Goal: Information Seeking & Learning: Learn about a topic

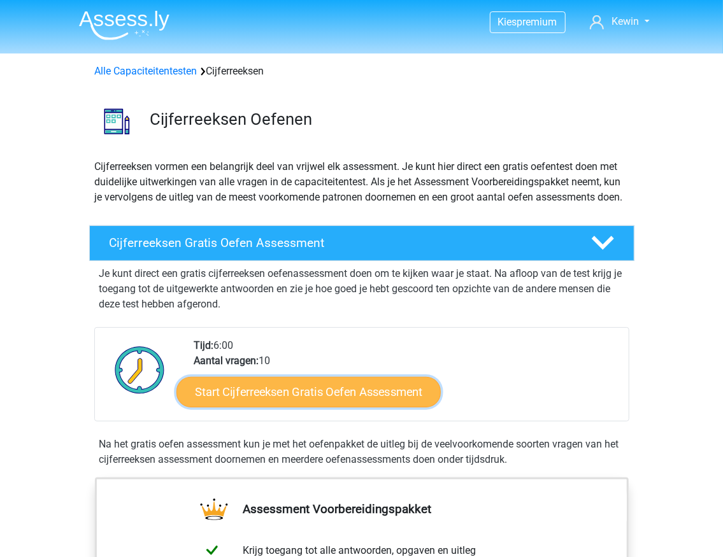
click at [269, 407] on link "Start Cijferreeksen Gratis Oefen Assessment" at bounding box center [308, 391] width 264 height 31
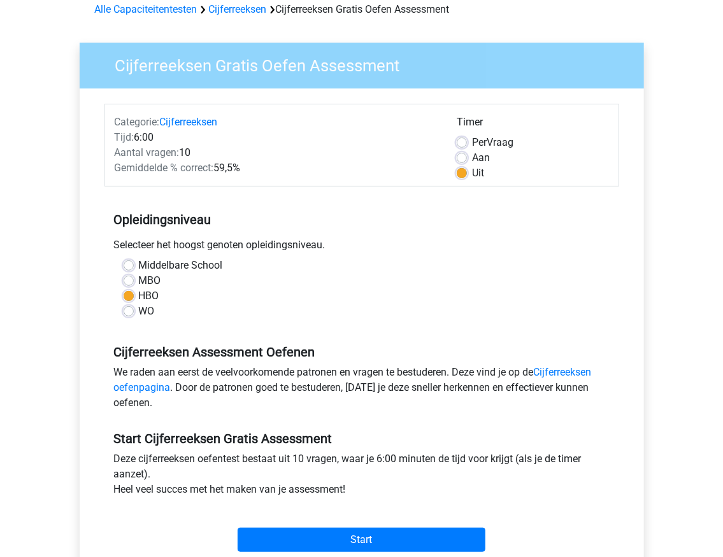
scroll to position [169, 0]
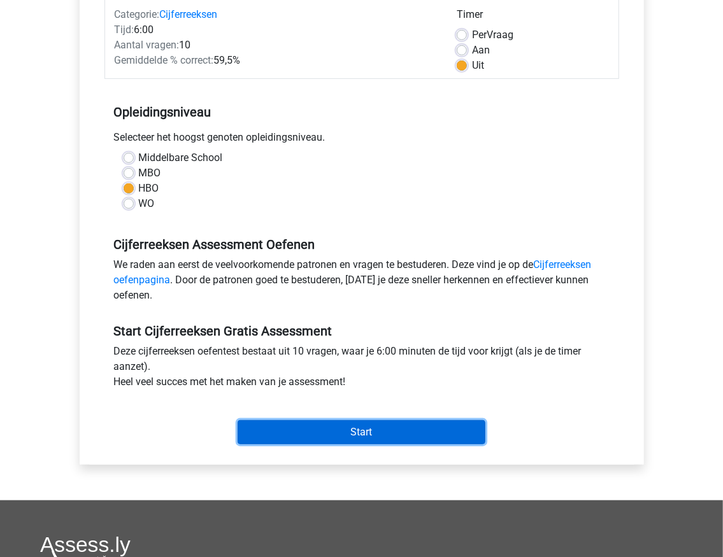
click at [395, 437] on input "Start" at bounding box center [361, 432] width 248 height 24
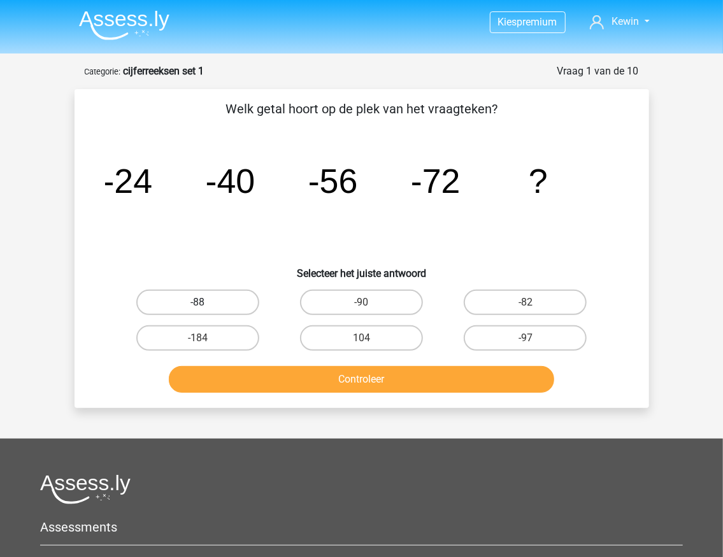
click at [220, 309] on label "-88" at bounding box center [197, 302] width 123 height 25
click at [206, 309] on input "-88" at bounding box center [201, 306] width 8 height 8
radio input "true"
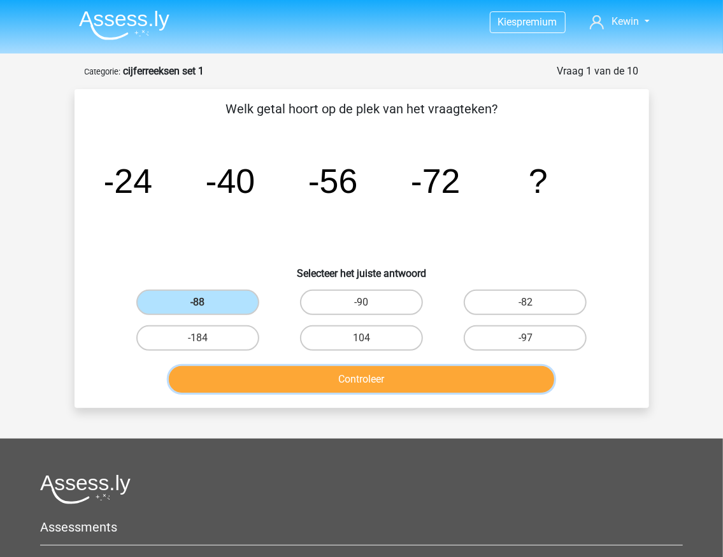
click at [317, 375] on button "Controleer" at bounding box center [361, 379] width 385 height 27
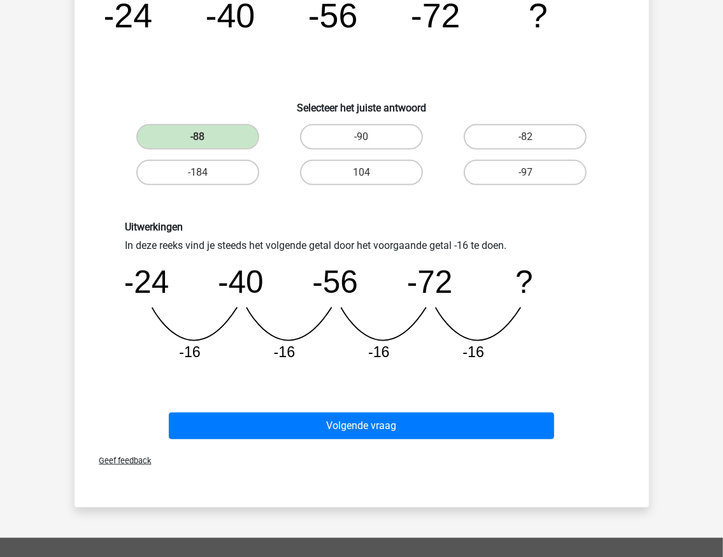
scroll to position [169, 0]
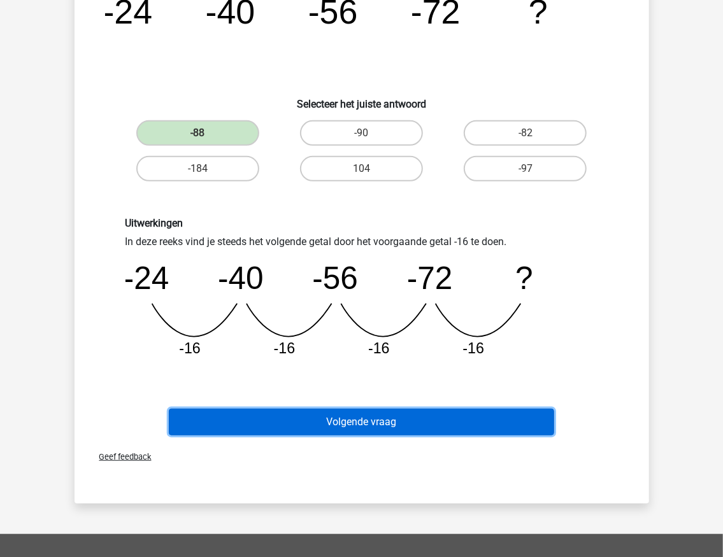
click at [335, 419] on button "Volgende vraag" at bounding box center [361, 422] width 385 height 27
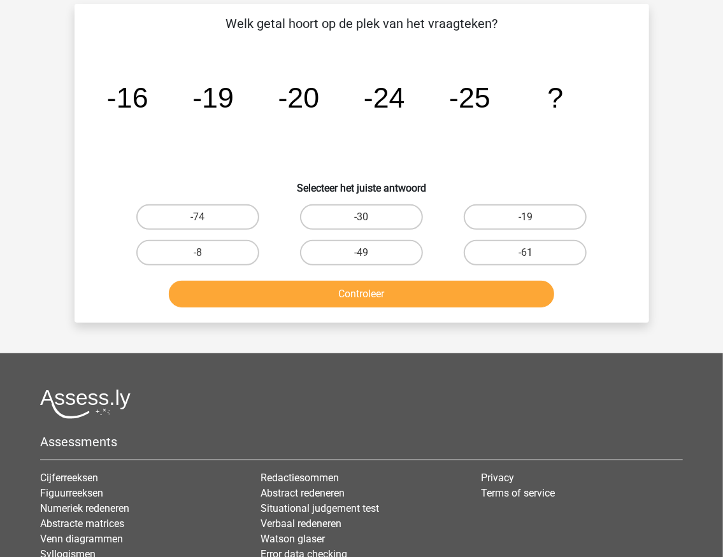
scroll to position [64, 0]
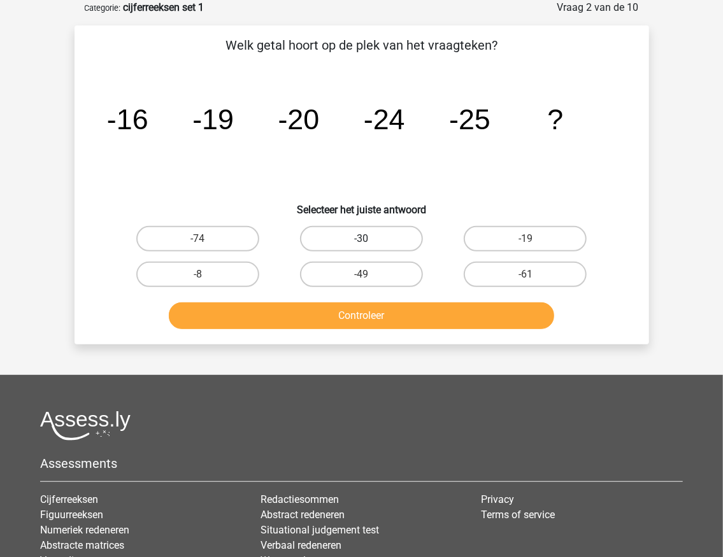
click at [347, 227] on label "-30" at bounding box center [361, 238] width 123 height 25
click at [361, 239] on input "-30" at bounding box center [365, 243] width 8 height 8
radio input "true"
click at [351, 340] on div "Welk getal hoort op de plek van het vraagteken? image/svg+xml -16 -19 -20 -24 -…" at bounding box center [361, 184] width 574 height 319
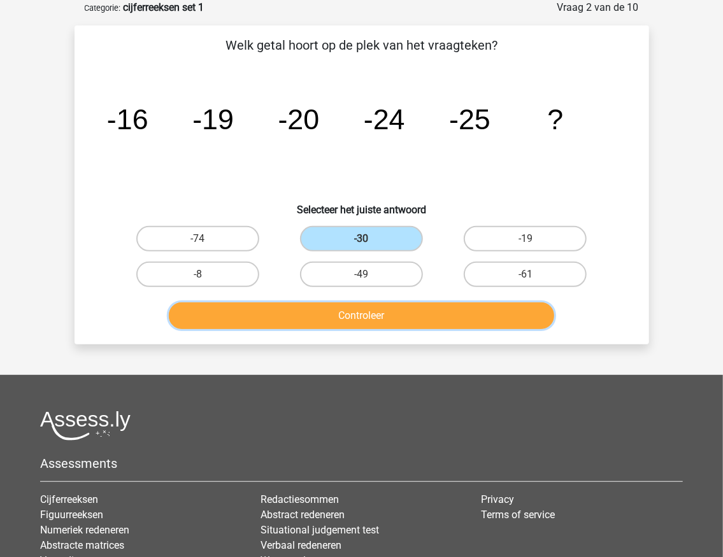
click at [345, 318] on button "Controleer" at bounding box center [361, 315] width 385 height 27
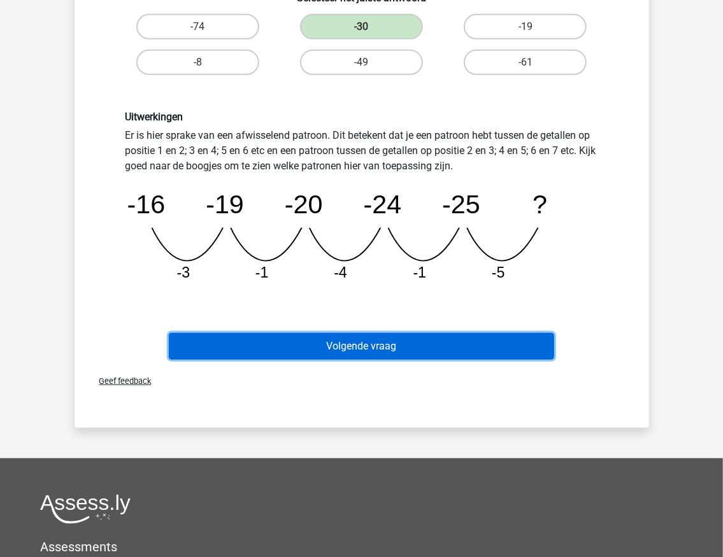
click at [330, 346] on button "Volgende vraag" at bounding box center [361, 346] width 385 height 27
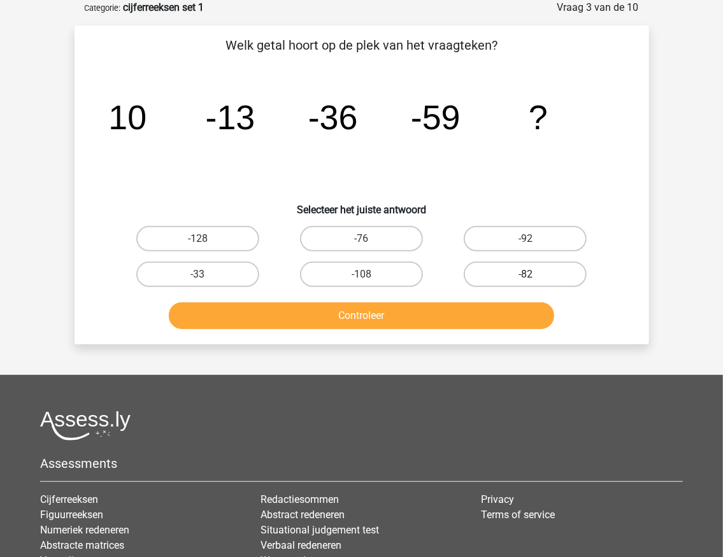
click at [549, 277] on label "-82" at bounding box center [524, 274] width 123 height 25
click at [533, 277] on input "-82" at bounding box center [529, 278] width 8 height 8
radio input "true"
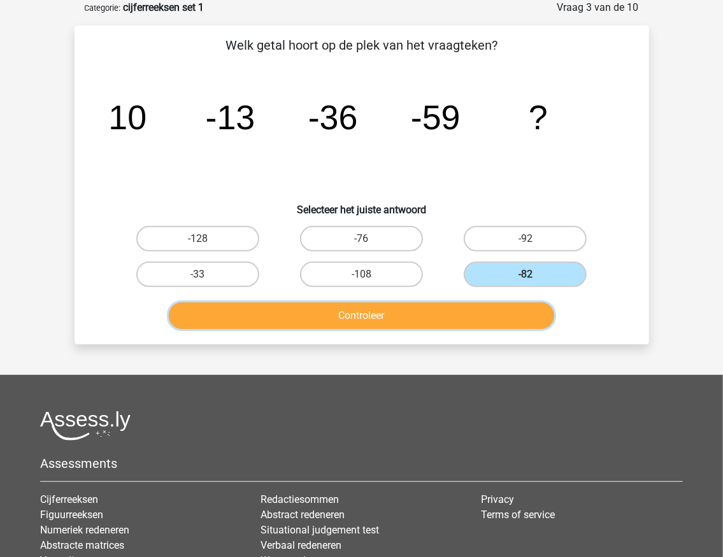
click at [453, 323] on button "Controleer" at bounding box center [361, 315] width 385 height 27
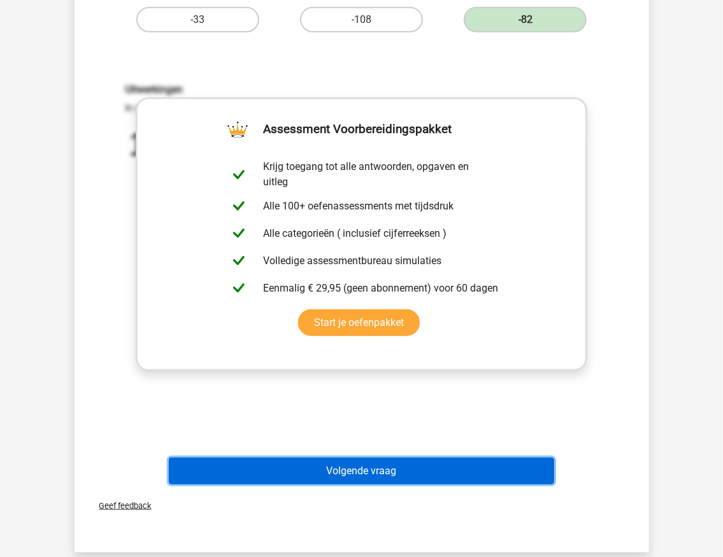
click at [430, 475] on button "Volgende vraag" at bounding box center [361, 471] width 385 height 27
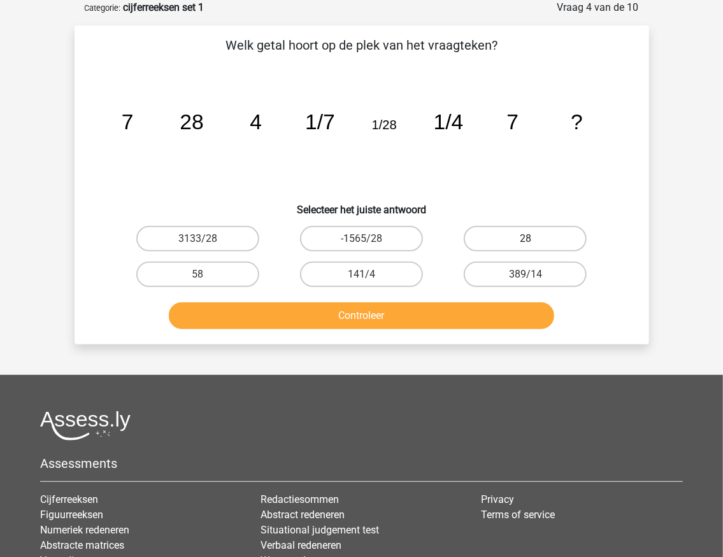
click at [537, 241] on label "28" at bounding box center [524, 238] width 123 height 25
click at [533, 241] on input "28" at bounding box center [529, 243] width 8 height 8
radio input "true"
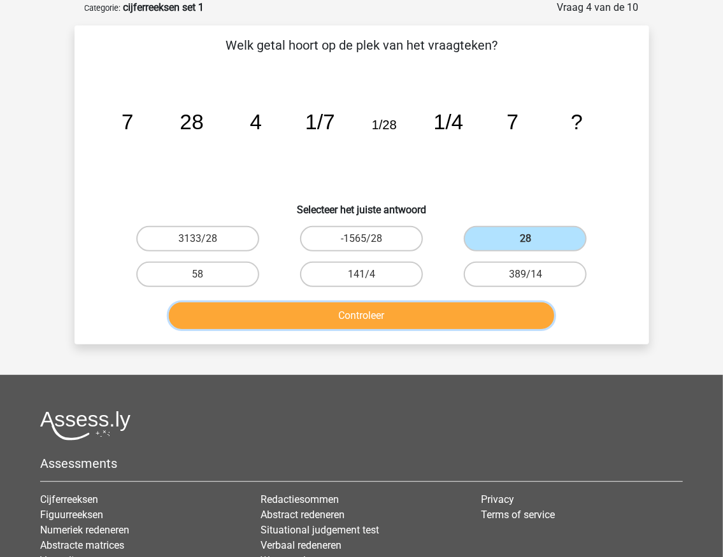
click at [437, 319] on button "Controleer" at bounding box center [361, 315] width 385 height 27
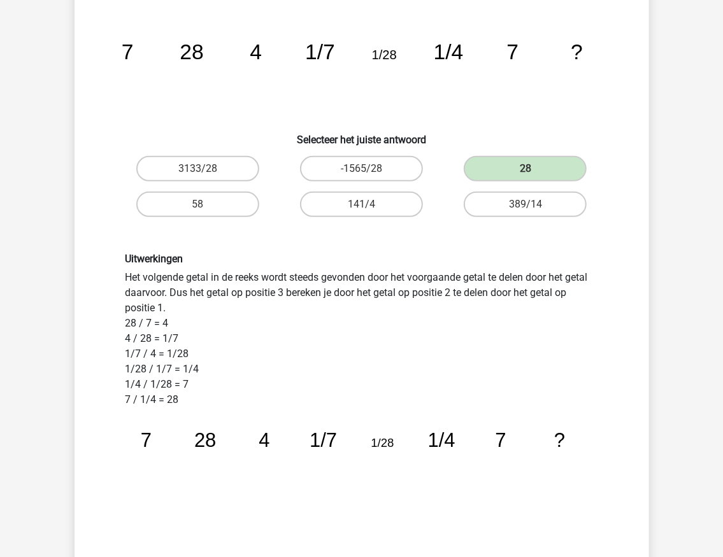
scroll to position [233, 0]
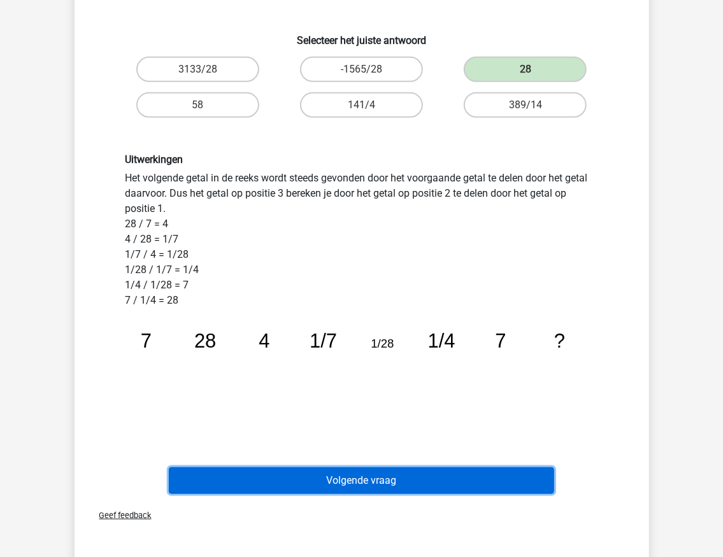
click at [337, 467] on button "Volgende vraag" at bounding box center [361, 480] width 385 height 27
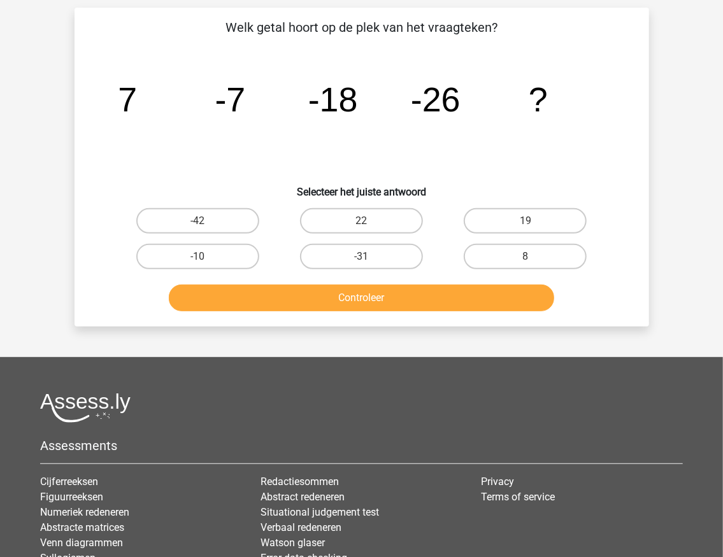
scroll to position [64, 0]
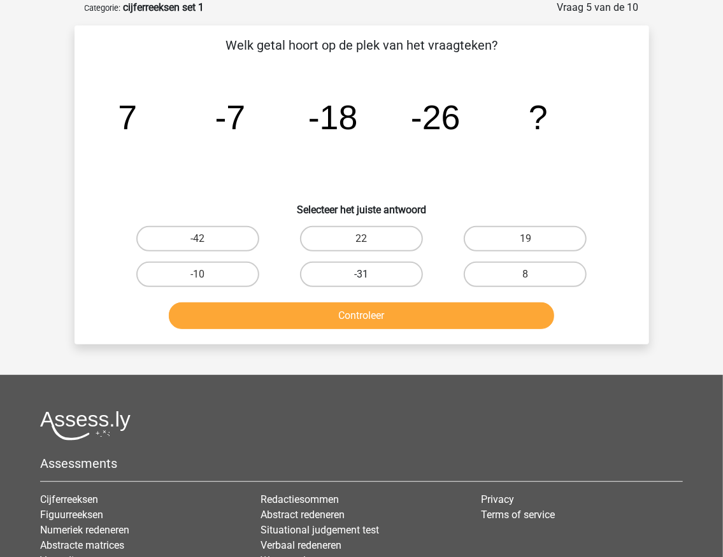
click at [352, 274] on label "-31" at bounding box center [361, 274] width 123 height 25
click at [361, 274] on input "-31" at bounding box center [365, 278] width 8 height 8
radio input "true"
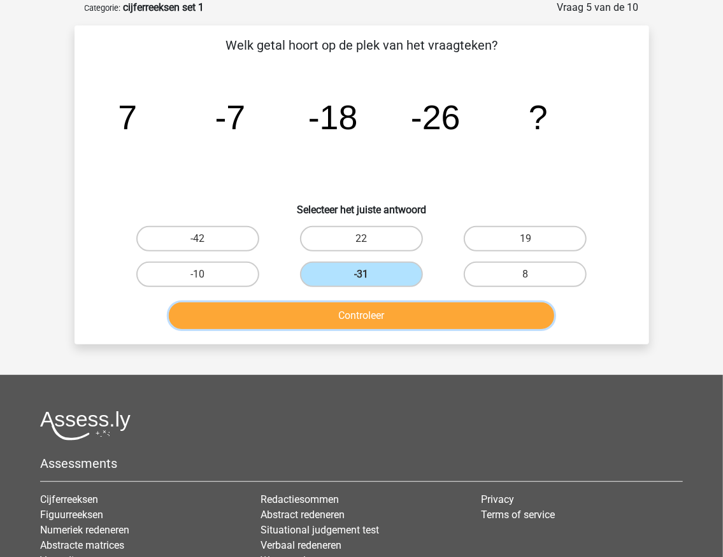
click at [365, 313] on button "Controleer" at bounding box center [361, 315] width 385 height 27
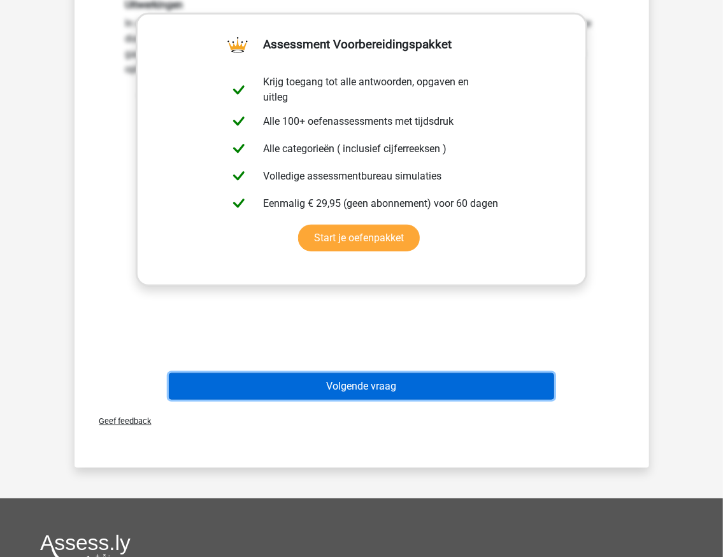
click at [355, 376] on button "Volgende vraag" at bounding box center [361, 386] width 385 height 27
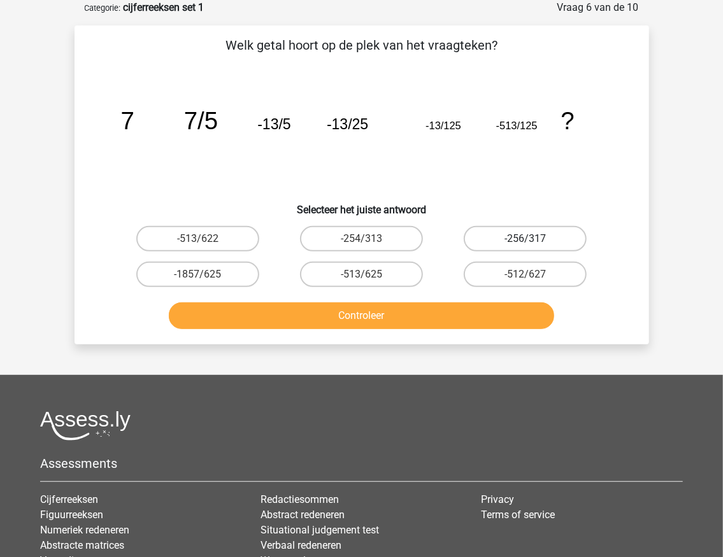
click at [486, 236] on label "-256/317" at bounding box center [524, 238] width 123 height 25
click at [525, 239] on input "-256/317" at bounding box center [529, 243] width 8 height 8
radio input "true"
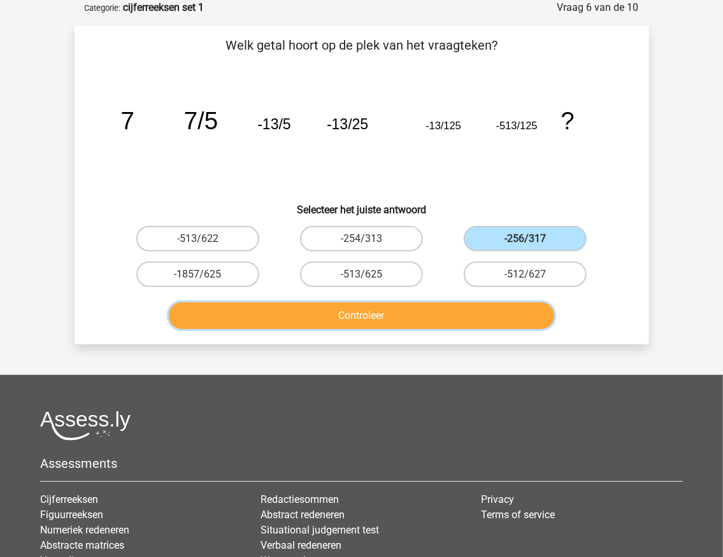
click at [479, 302] on button "Controleer" at bounding box center [361, 315] width 385 height 27
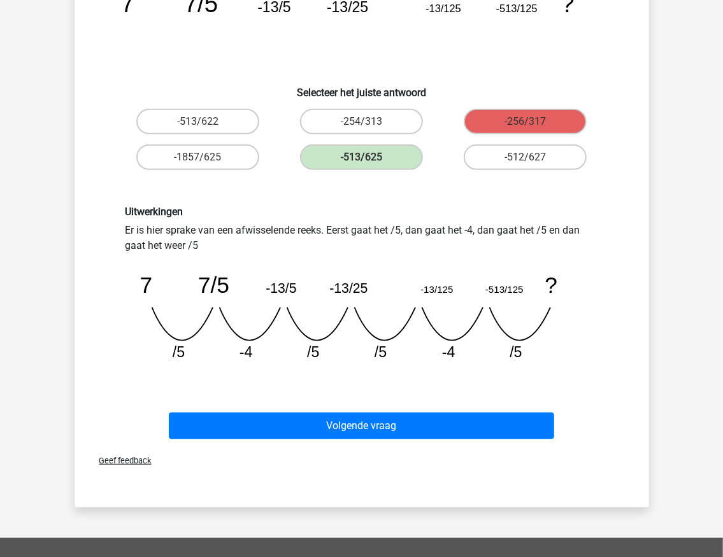
scroll to position [233, 0]
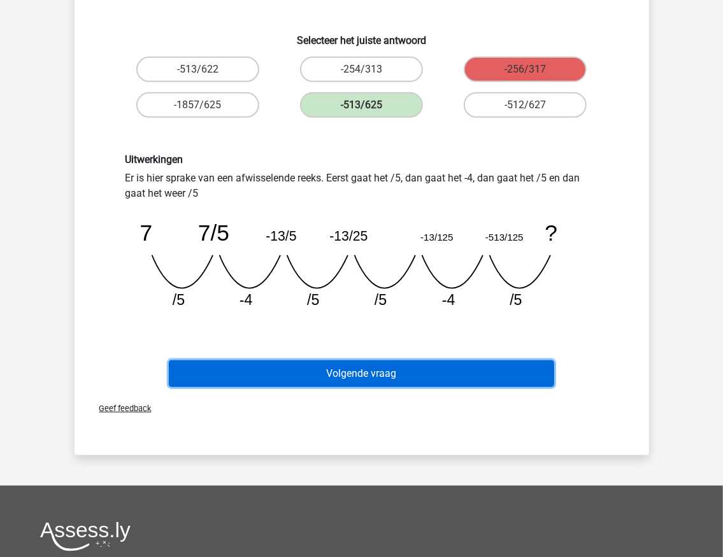
click at [409, 367] on button "Volgende vraag" at bounding box center [361, 373] width 385 height 27
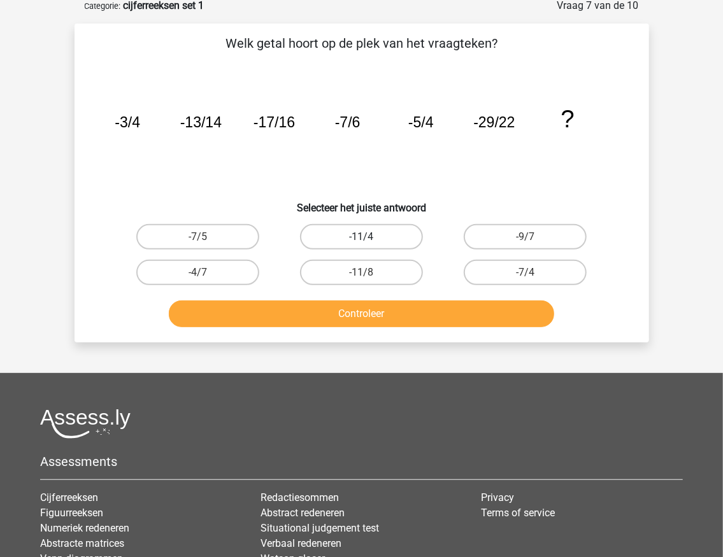
scroll to position [64, 0]
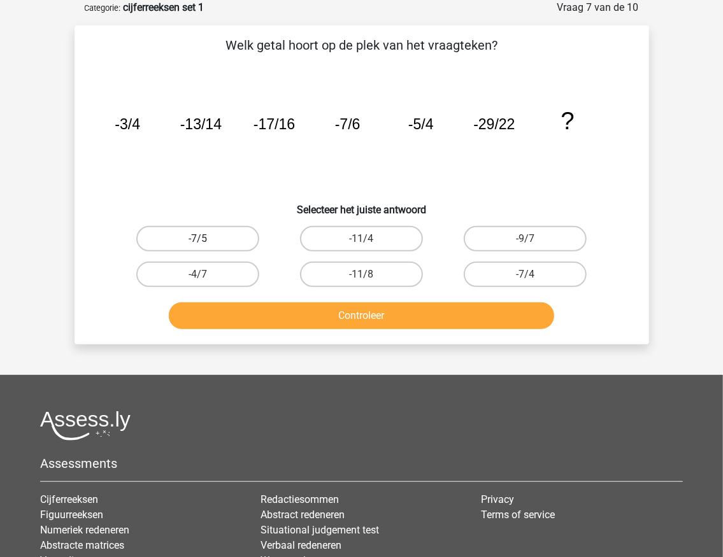
click at [222, 239] on label "-7/5" at bounding box center [197, 238] width 123 height 25
click at [206, 239] on input "-7/5" at bounding box center [201, 243] width 8 height 8
radio input "true"
click at [252, 336] on div "Welk getal hoort op de plek van het vraagteken? image/svg+xml -3/4 -13/14 -17/1…" at bounding box center [361, 184] width 574 height 319
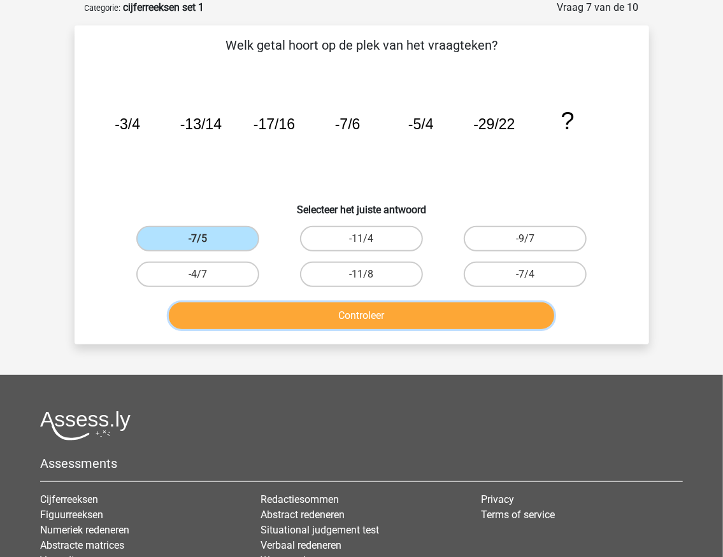
click at [242, 316] on button "Controleer" at bounding box center [361, 315] width 385 height 27
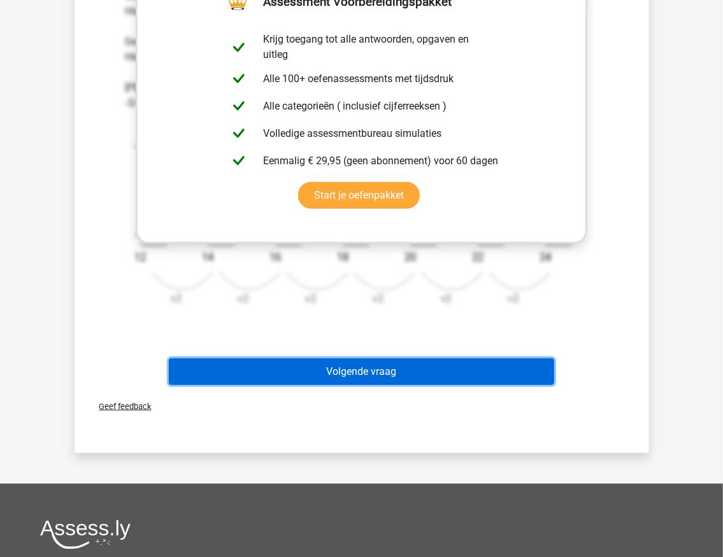
click at [303, 359] on button "Volgende vraag" at bounding box center [361, 371] width 385 height 27
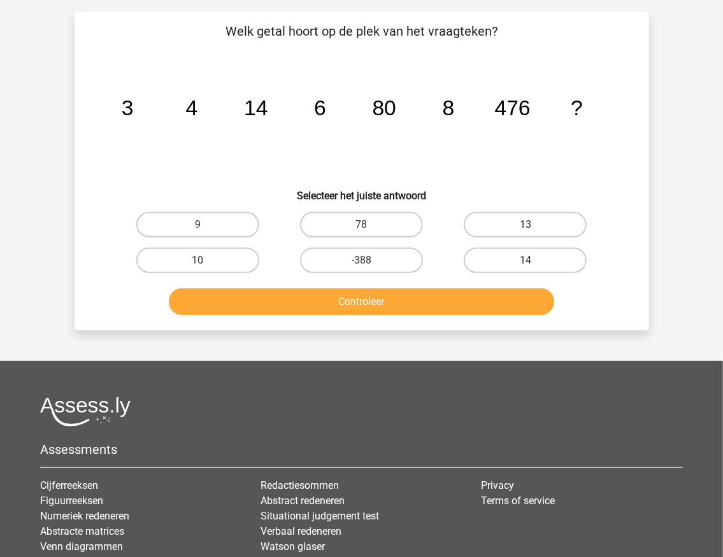
scroll to position [0, 0]
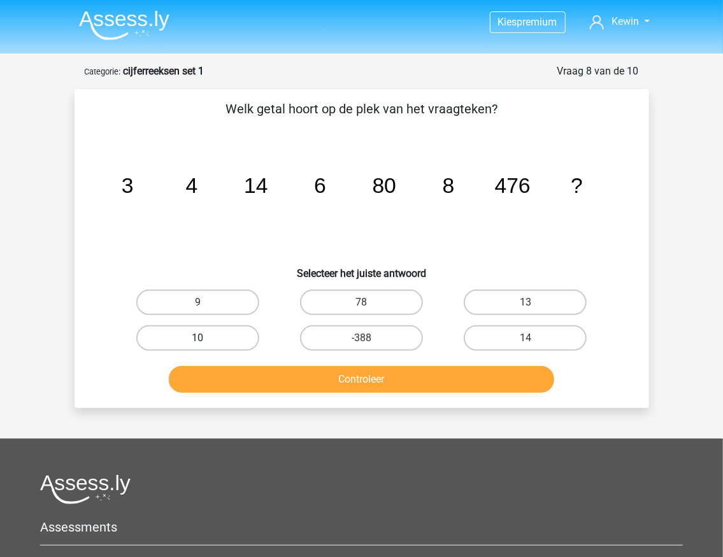
click at [171, 341] on label "10" at bounding box center [197, 337] width 123 height 25
click at [197, 341] on input "10" at bounding box center [201, 342] width 8 height 8
radio input "true"
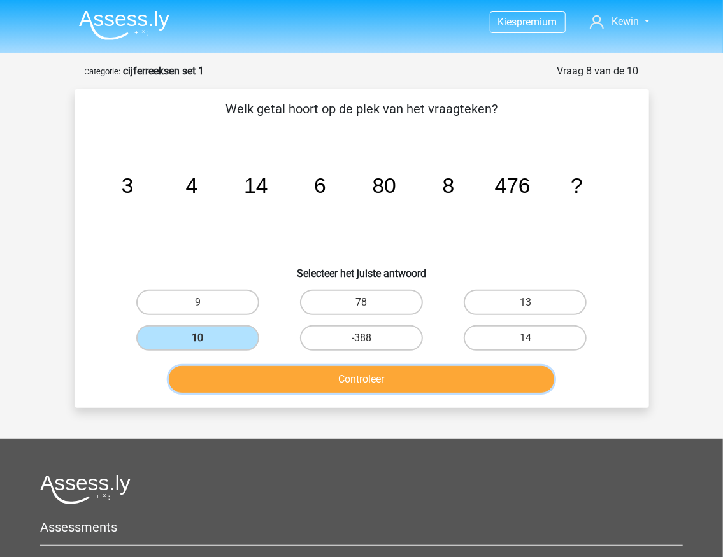
click at [213, 366] on button "Controleer" at bounding box center [361, 379] width 385 height 27
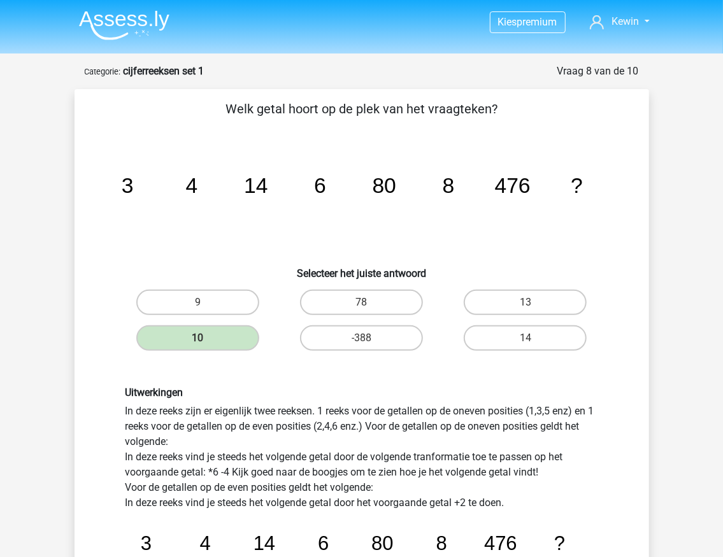
scroll to position [212, 0]
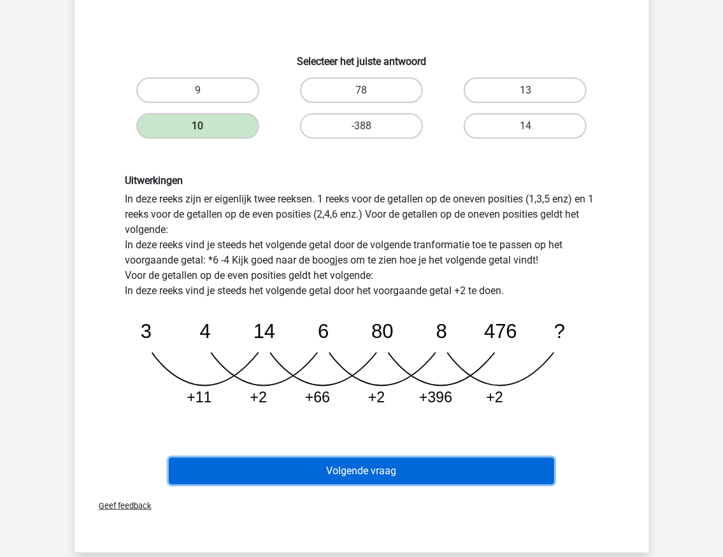
click at [334, 469] on button "Volgende vraag" at bounding box center [361, 471] width 385 height 27
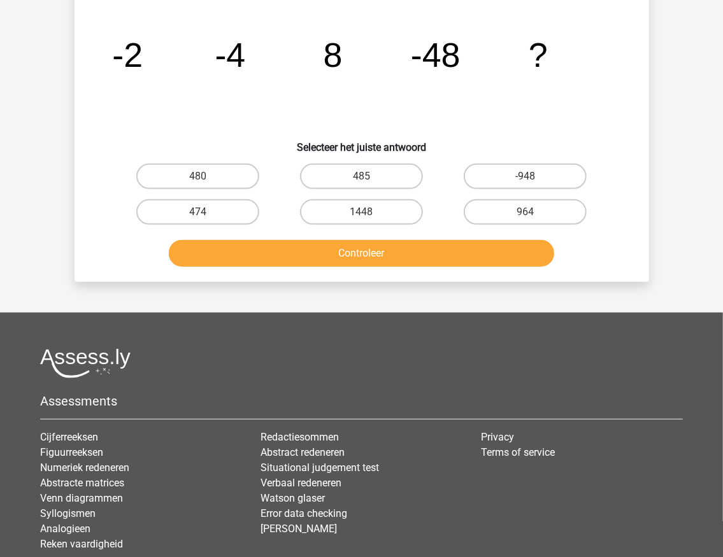
scroll to position [64, 0]
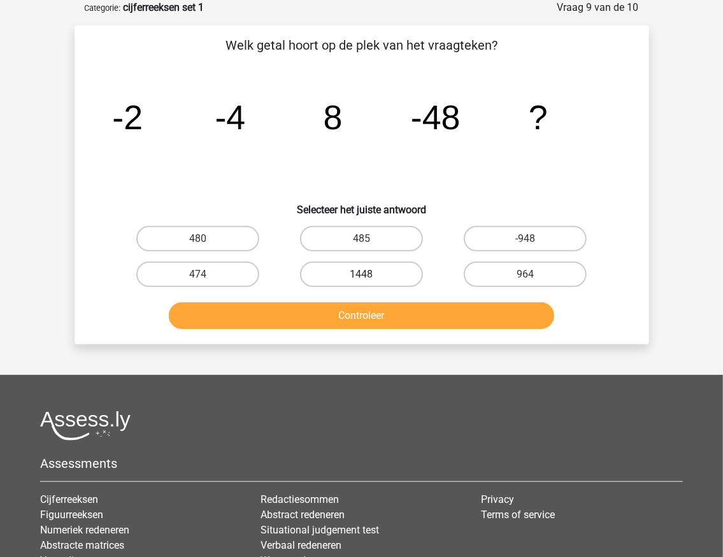
click at [391, 269] on label "1448" at bounding box center [361, 274] width 123 height 25
click at [369, 274] on input "1448" at bounding box center [365, 278] width 8 height 8
radio input "true"
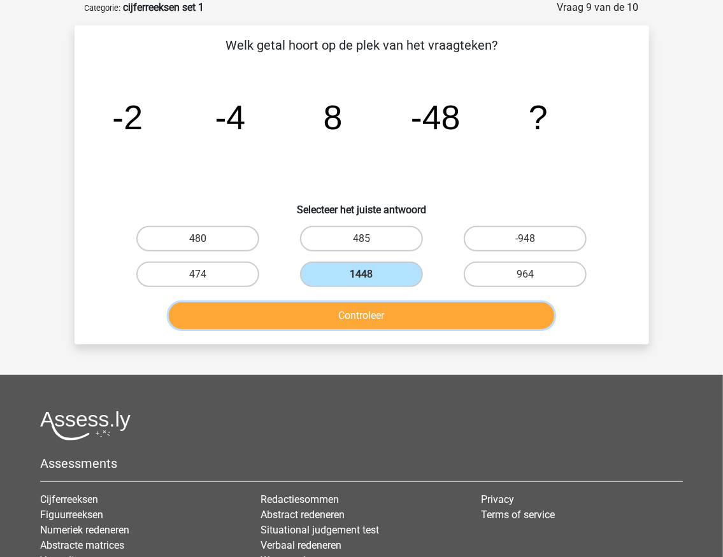
click at [381, 321] on button "Controleer" at bounding box center [361, 315] width 385 height 27
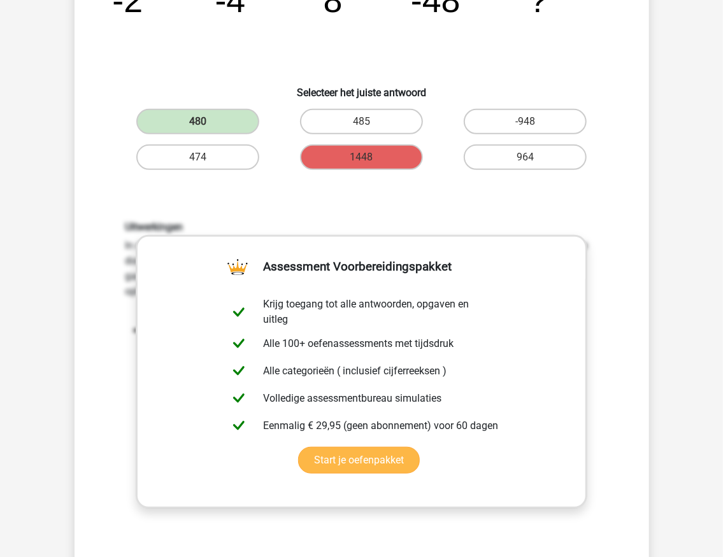
scroll to position [106, 0]
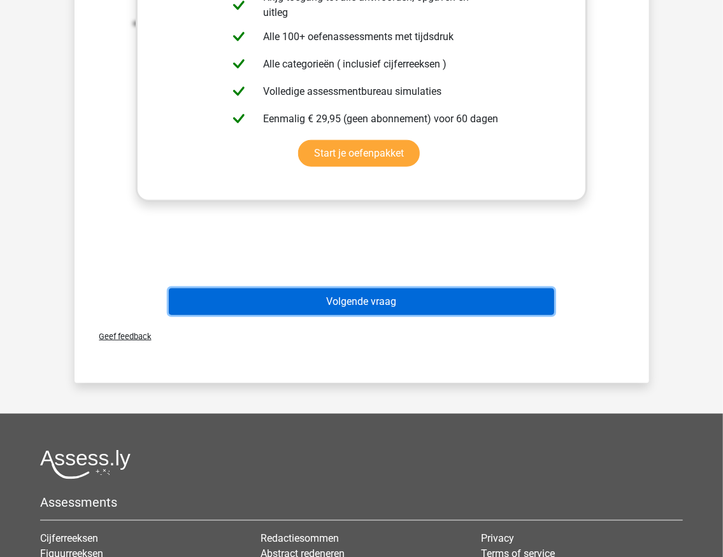
click at [350, 290] on button "Volgende vraag" at bounding box center [361, 301] width 385 height 27
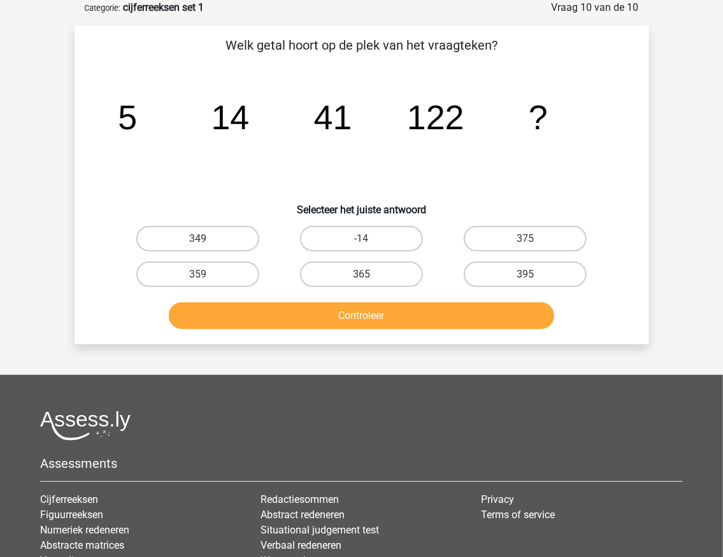
scroll to position [0, 0]
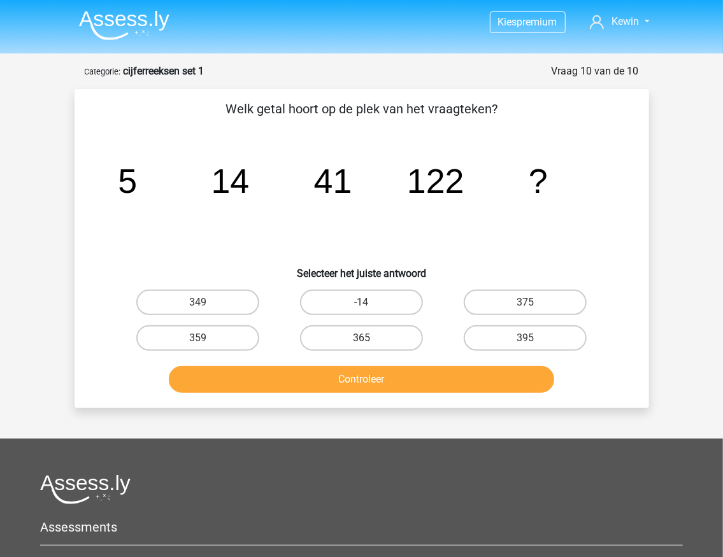
click at [354, 338] on label "365" at bounding box center [361, 337] width 123 height 25
click at [361, 338] on input "365" at bounding box center [365, 342] width 8 height 8
radio input "true"
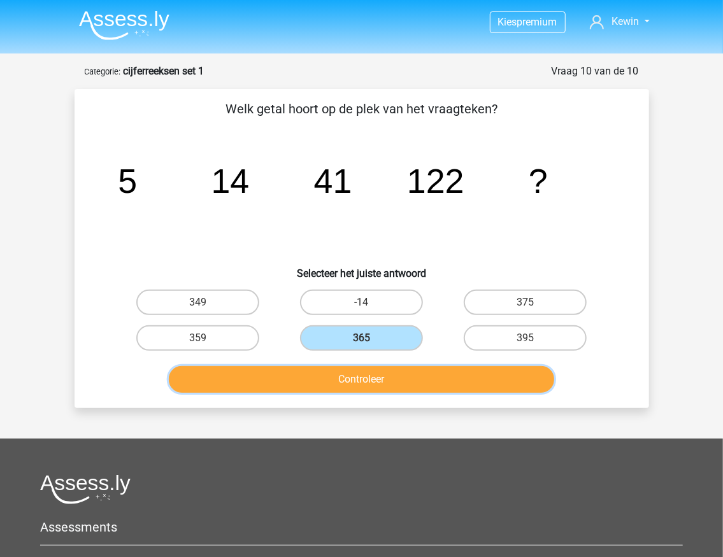
click at [371, 377] on button "Controleer" at bounding box center [361, 379] width 385 height 27
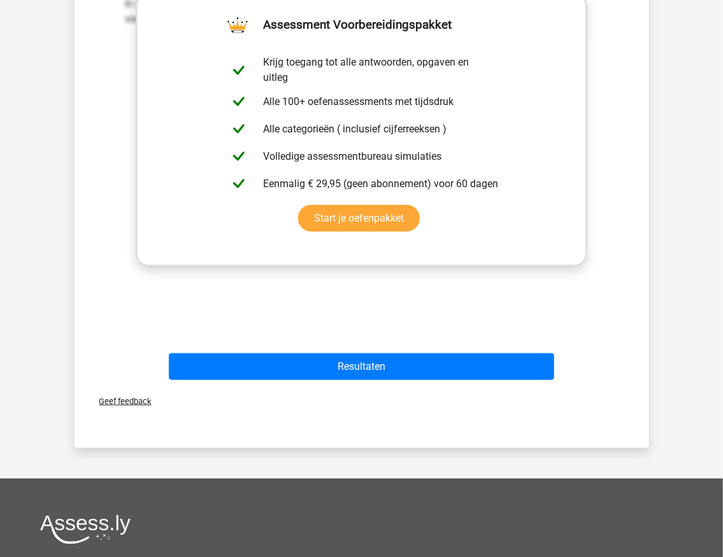
scroll to position [424, 0]
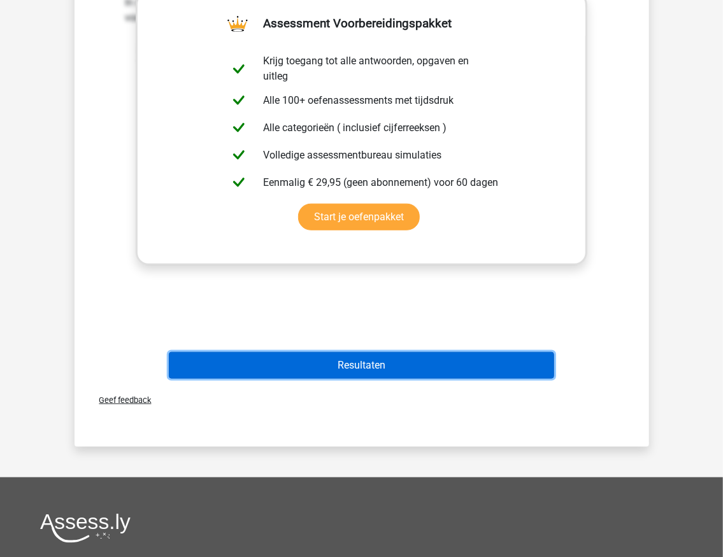
click at [371, 365] on button "Resultaten" at bounding box center [361, 365] width 385 height 27
click at [372, 367] on button "Resultaten" at bounding box center [361, 365] width 385 height 27
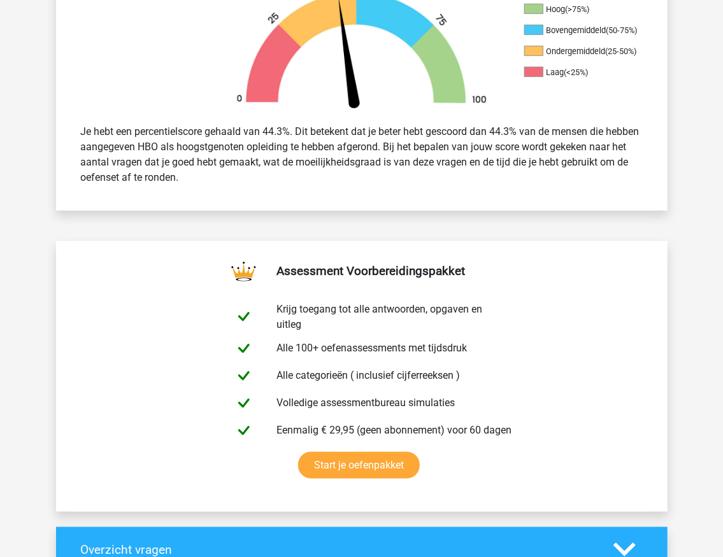
scroll to position [297, 0]
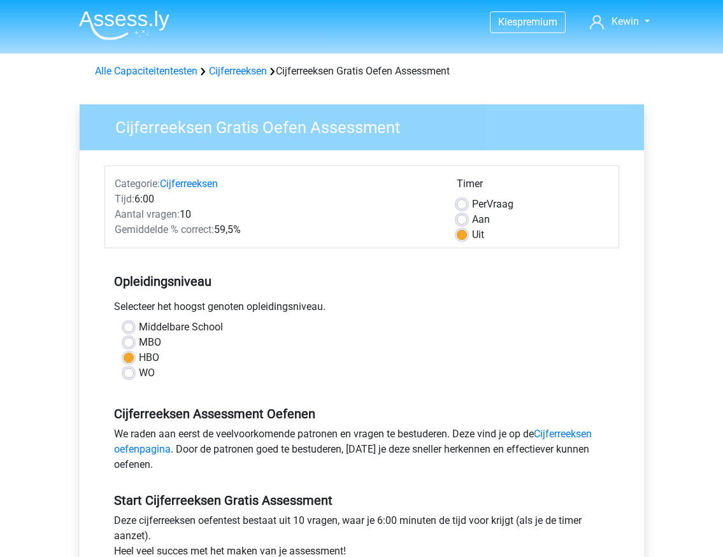
scroll to position [169, 0]
